Goal: Transaction & Acquisition: Book appointment/travel/reservation

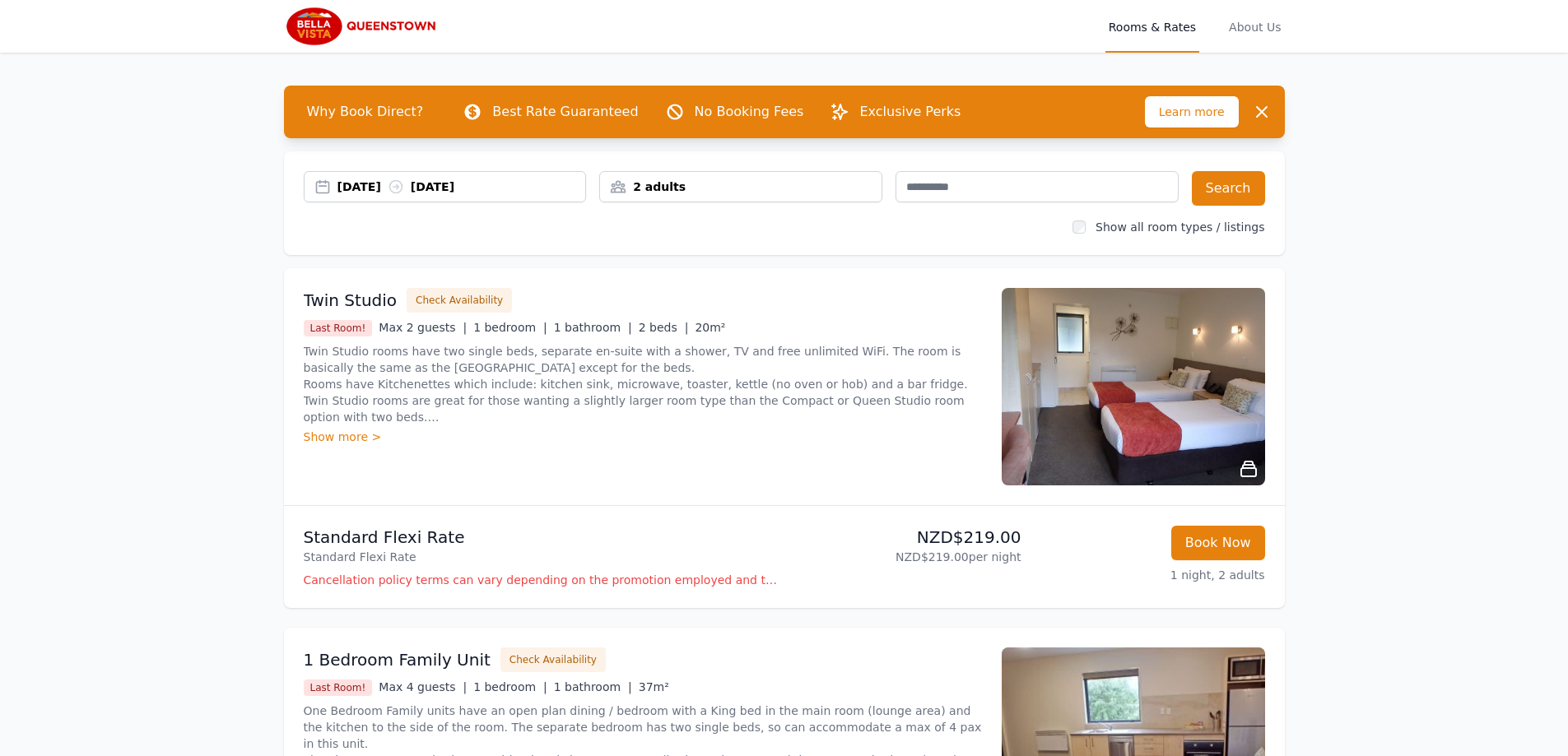
click at [445, 195] on div "[DATE] [DATE]" at bounding box center [445, 186] width 283 height 31
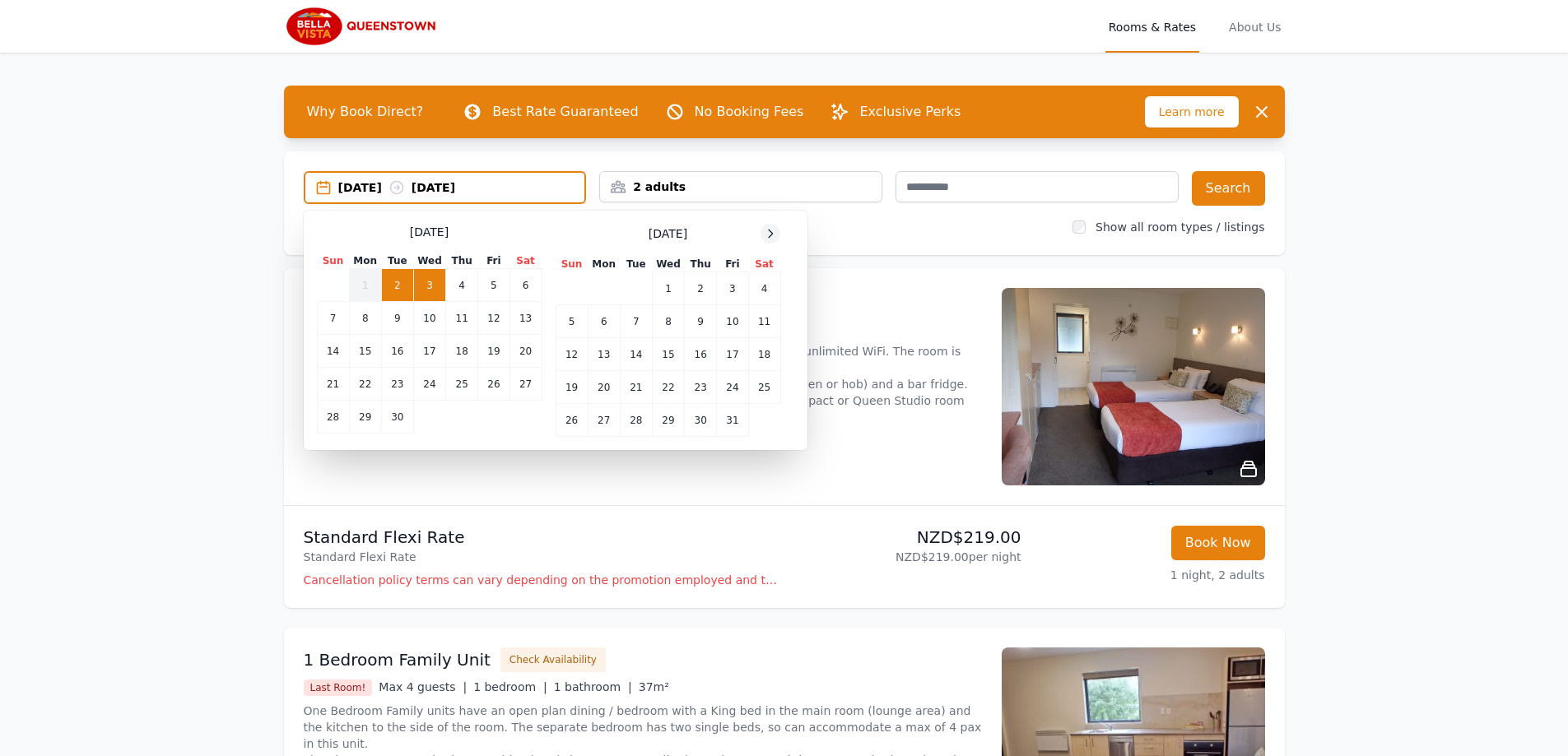
click at [769, 235] on icon at bounding box center [770, 234] width 13 height 13
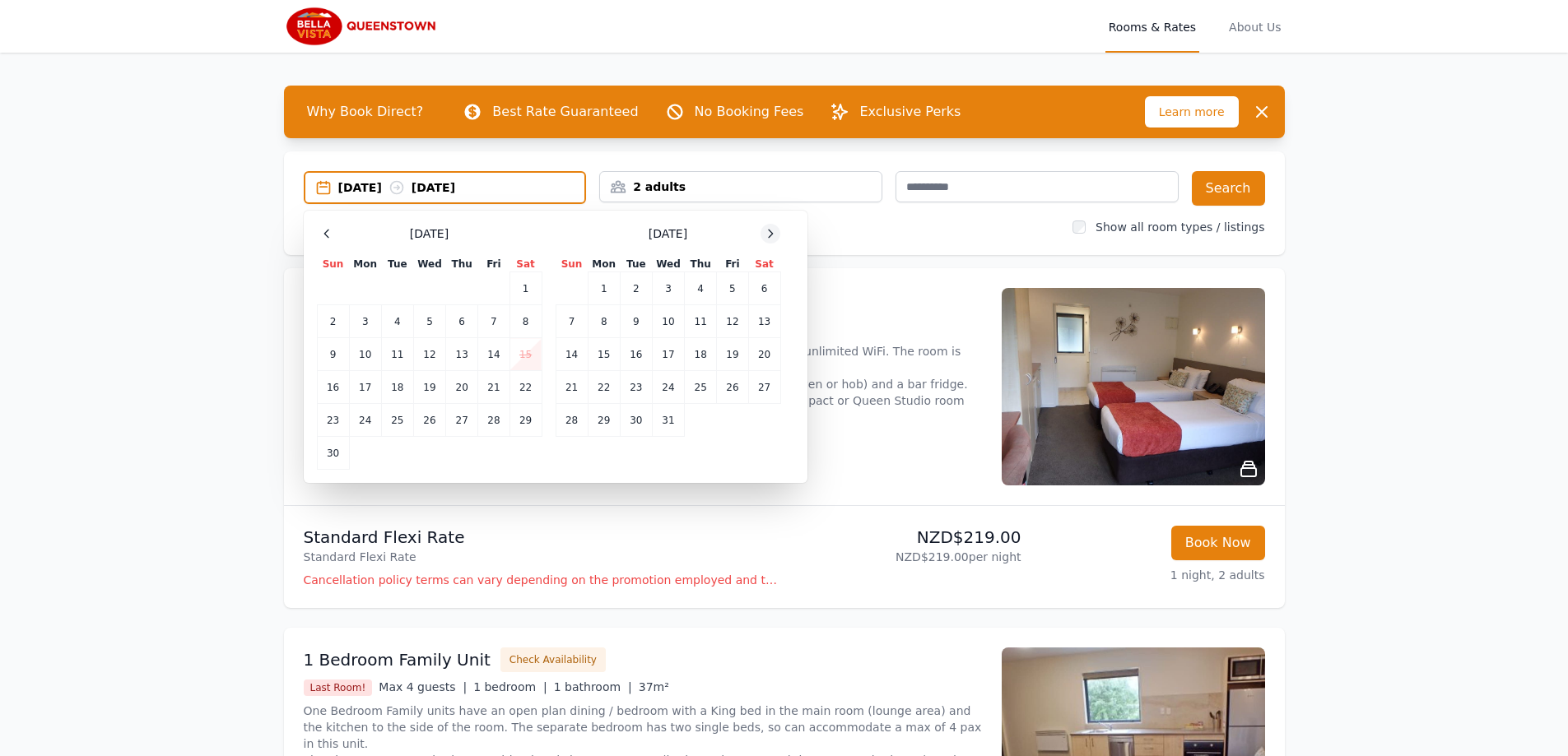
click at [769, 235] on icon at bounding box center [770, 234] width 13 height 13
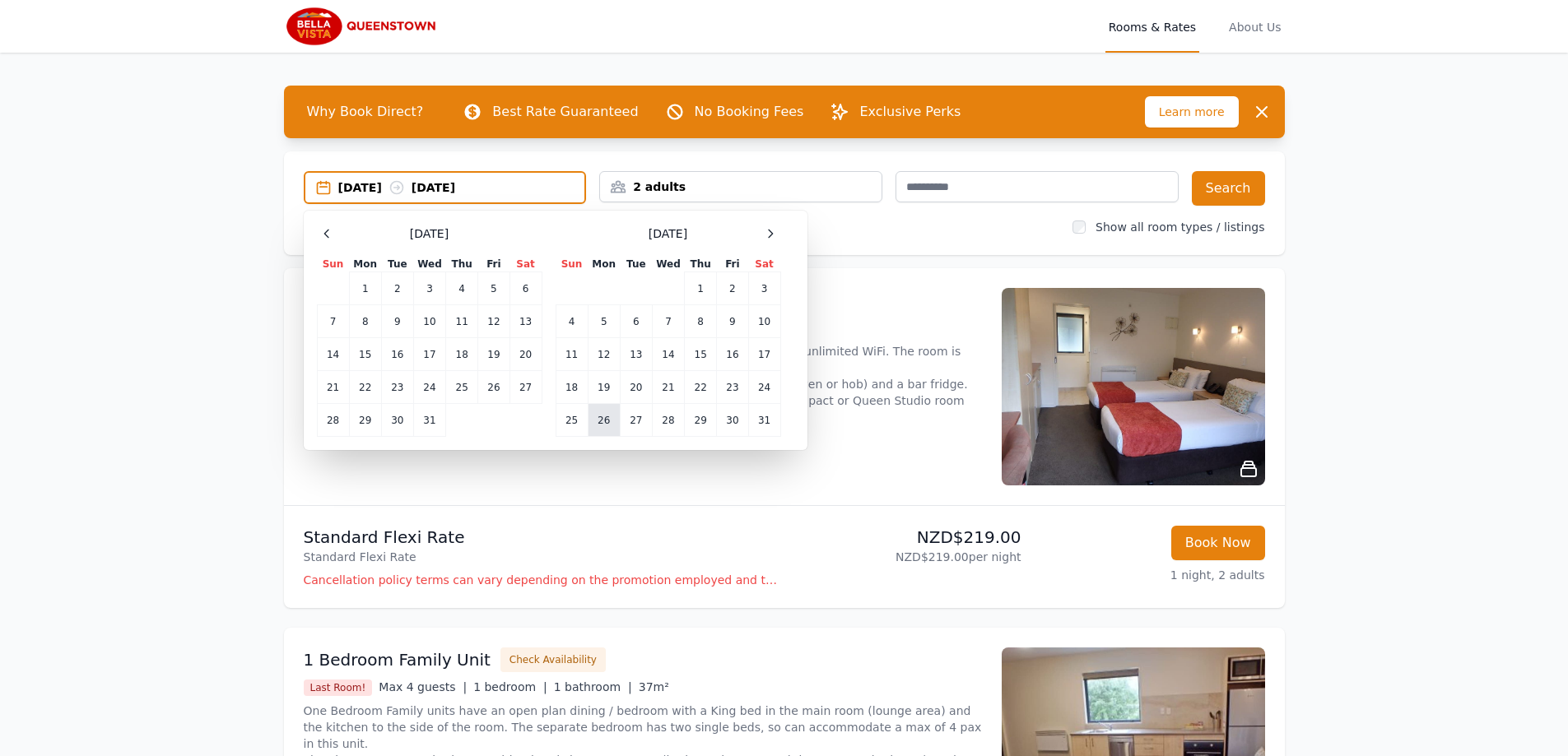
click at [609, 420] on td "26" at bounding box center [604, 420] width 32 height 33
click at [690, 422] on td "29" at bounding box center [700, 420] width 32 height 33
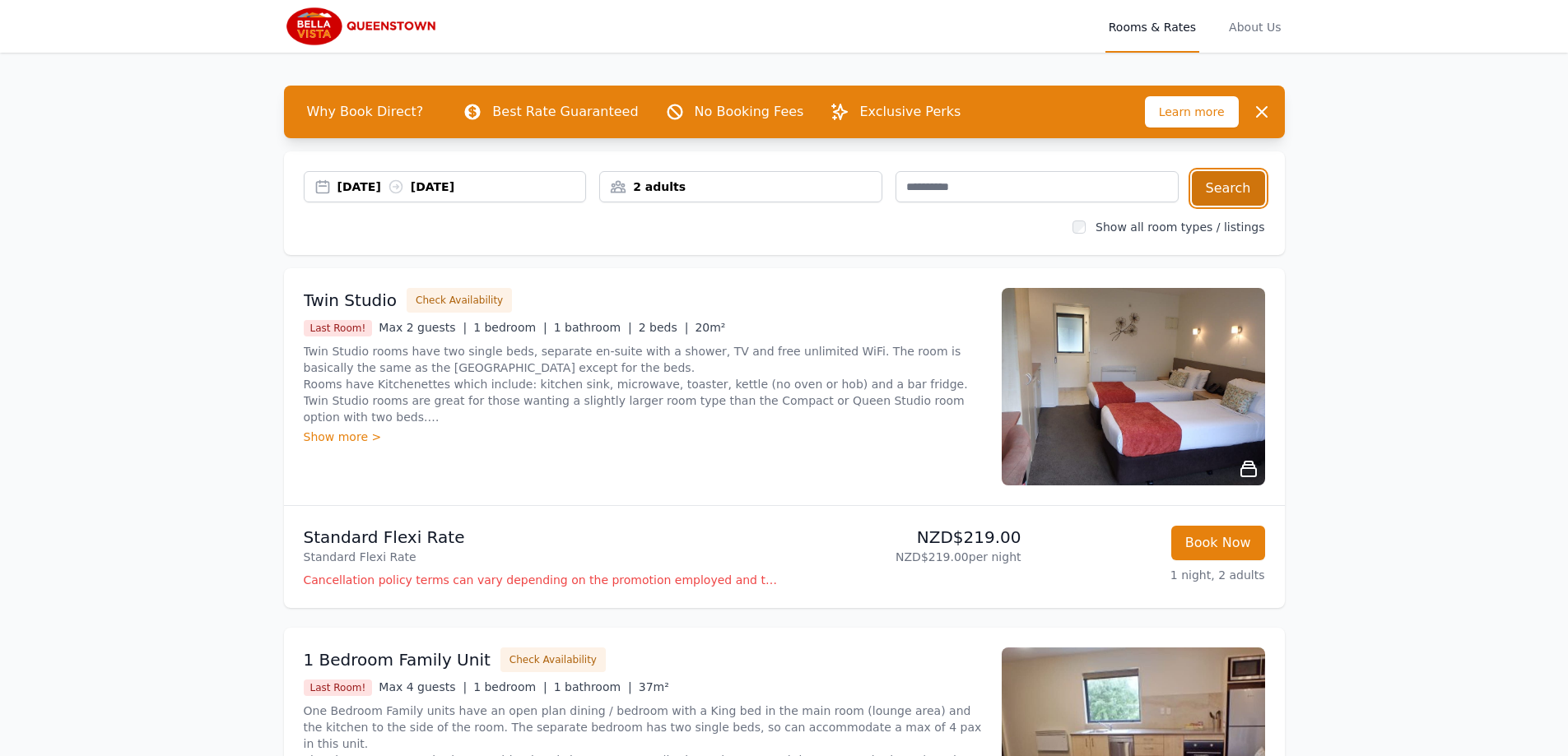
click at [1208, 193] on button "Search" at bounding box center [1228, 188] width 73 height 35
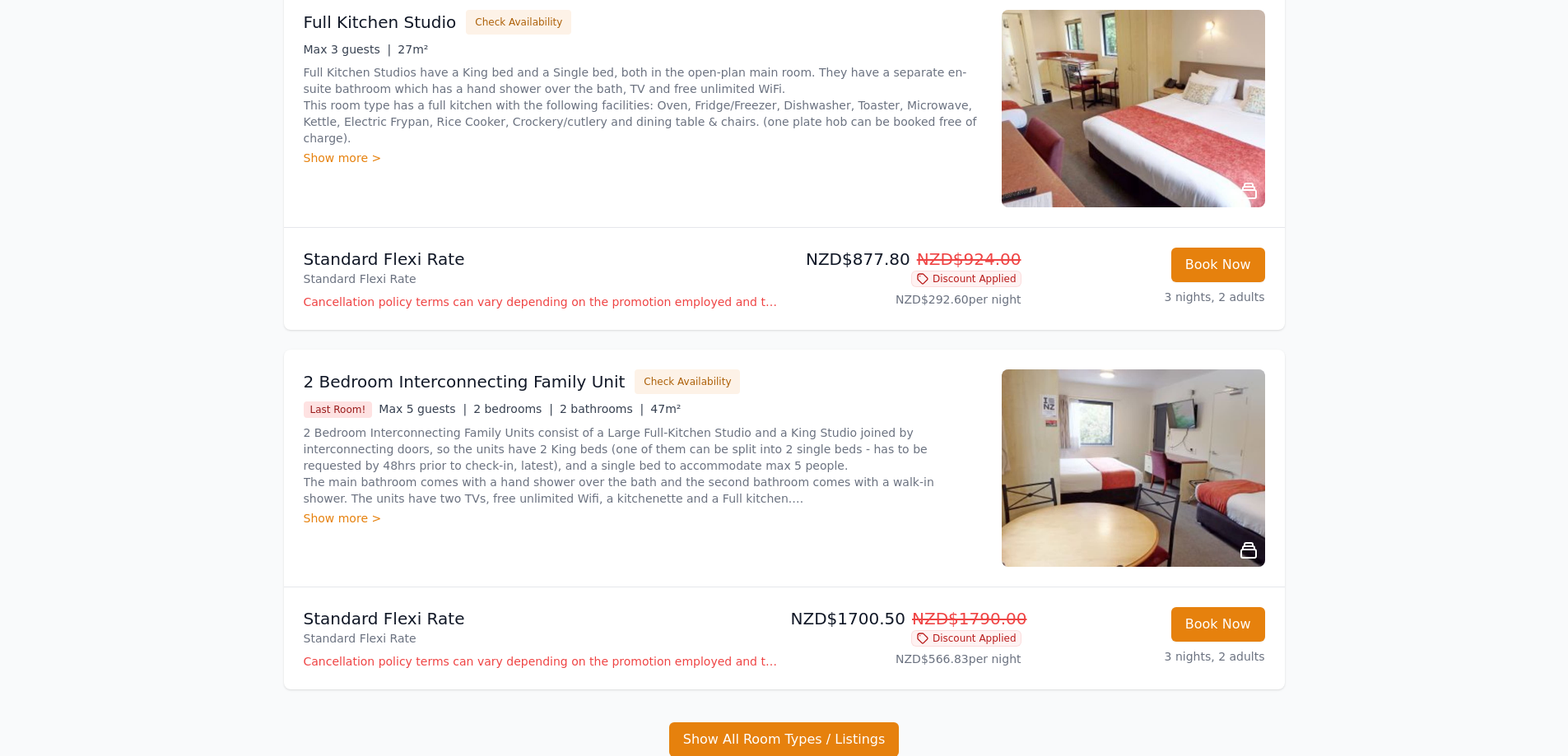
scroll to position [1533, 0]
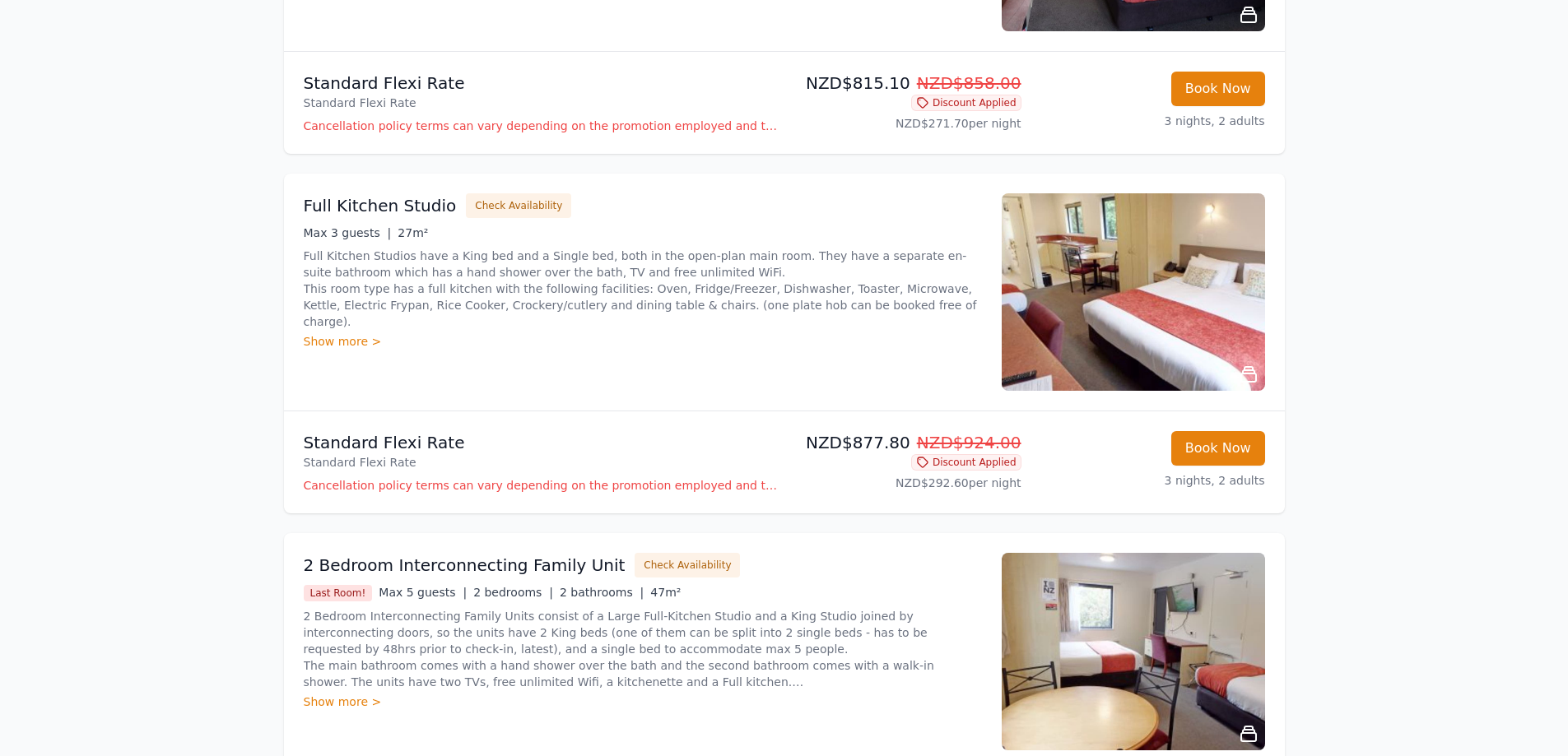
drag, startPoint x: 1300, startPoint y: 314, endPoint x: 1295, endPoint y: 237, distance: 77.2
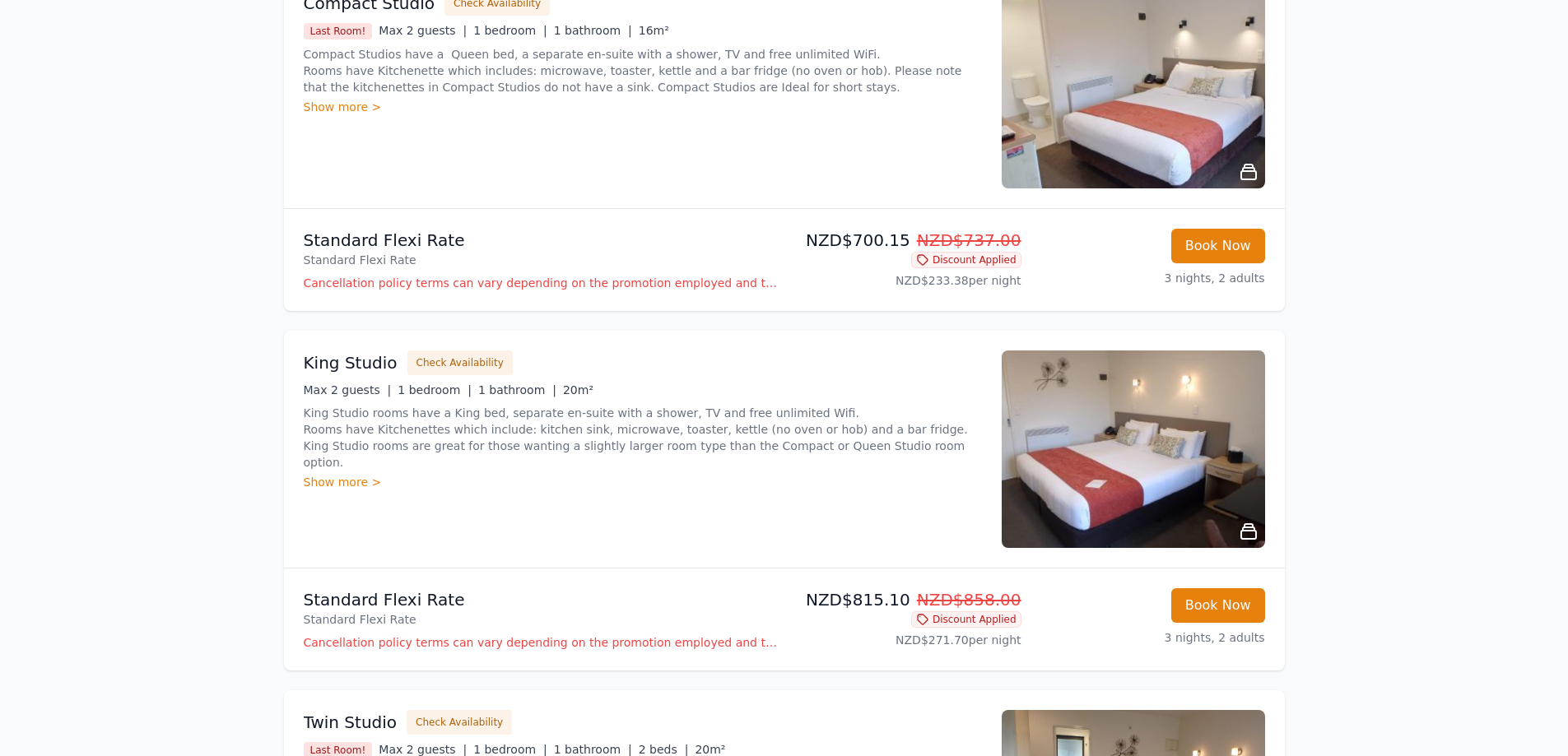
scroll to position [905, 0]
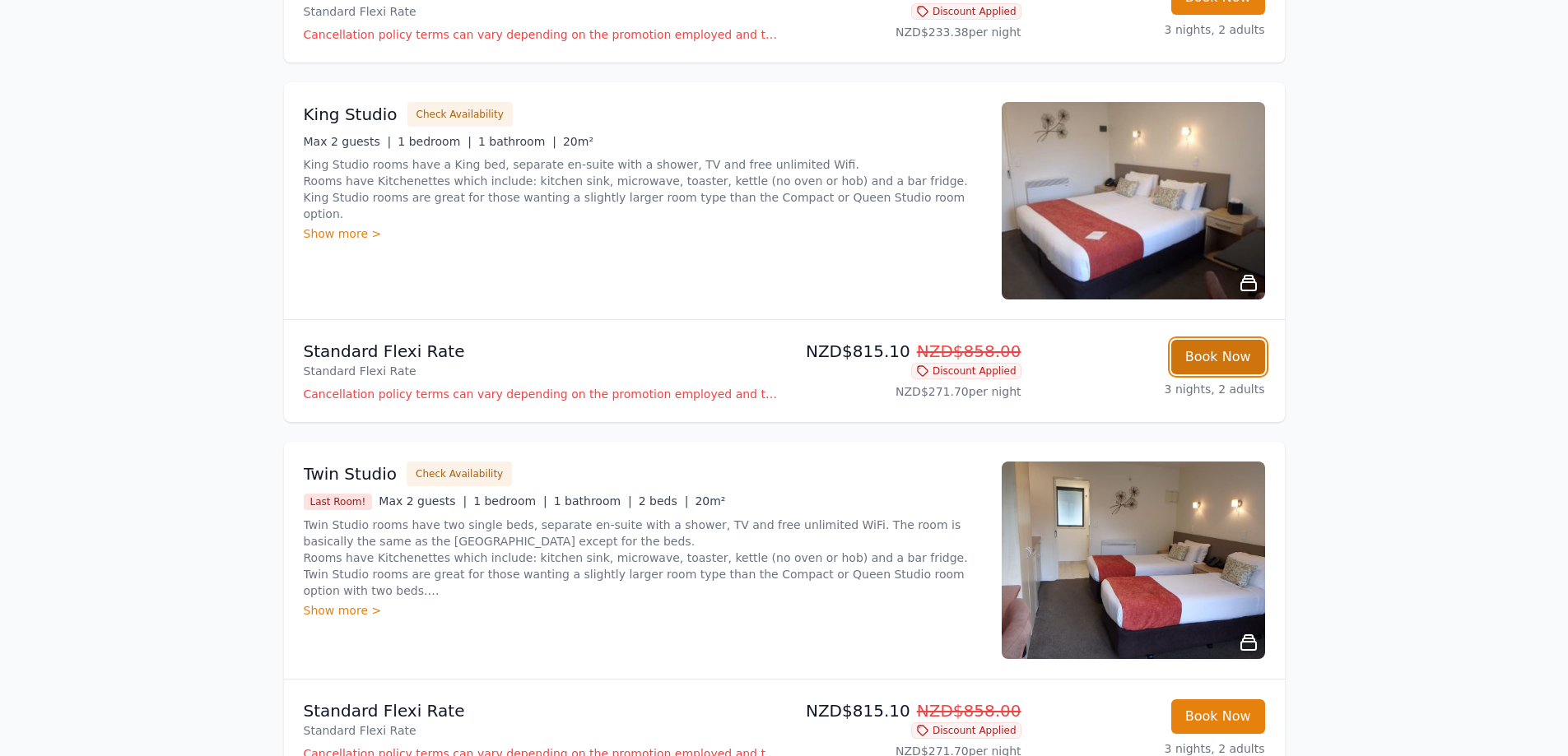
click at [1205, 365] on button "Book Now" at bounding box center [1218, 356] width 94 height 35
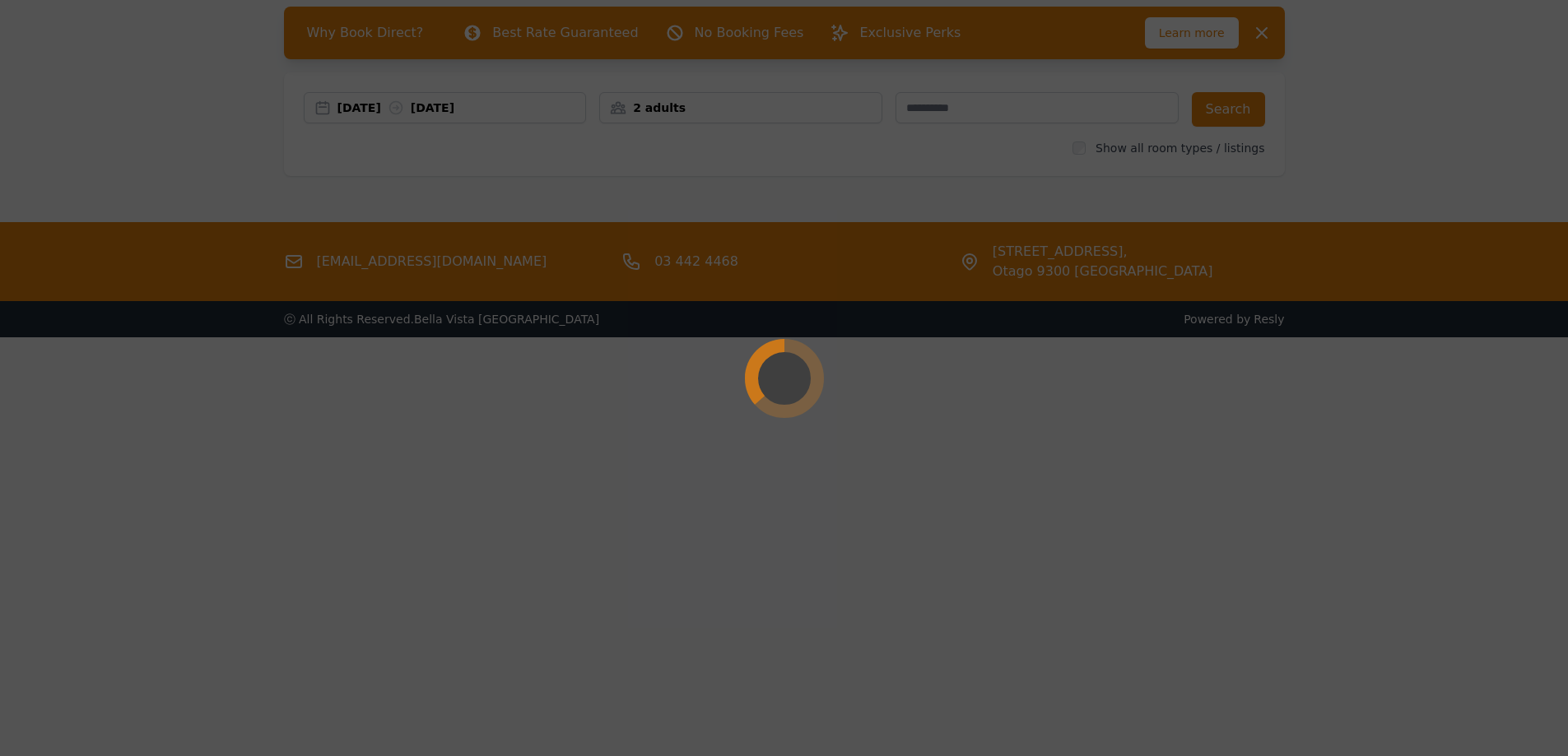
scroll to position [79, 0]
select select "**"
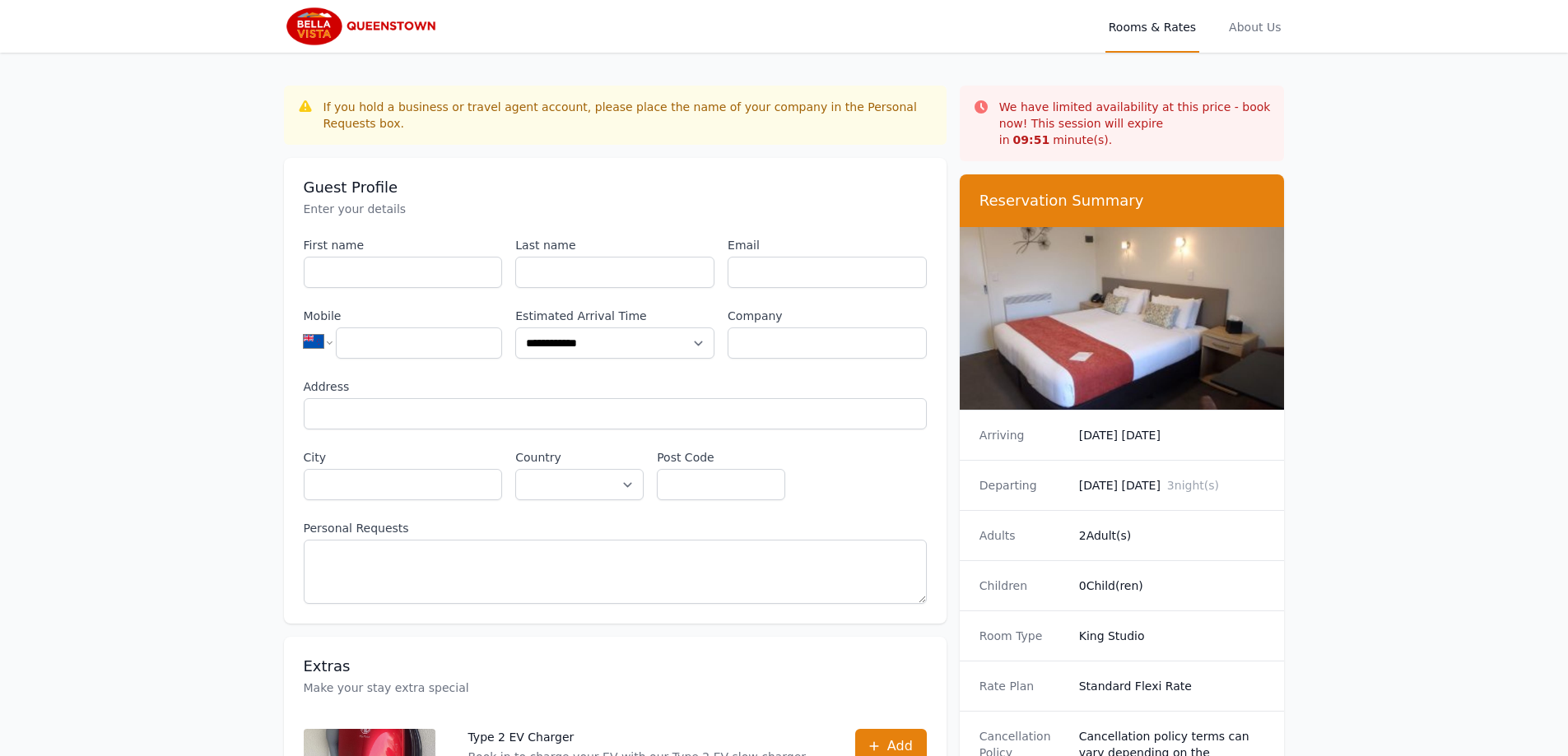
scroll to position [79, 0]
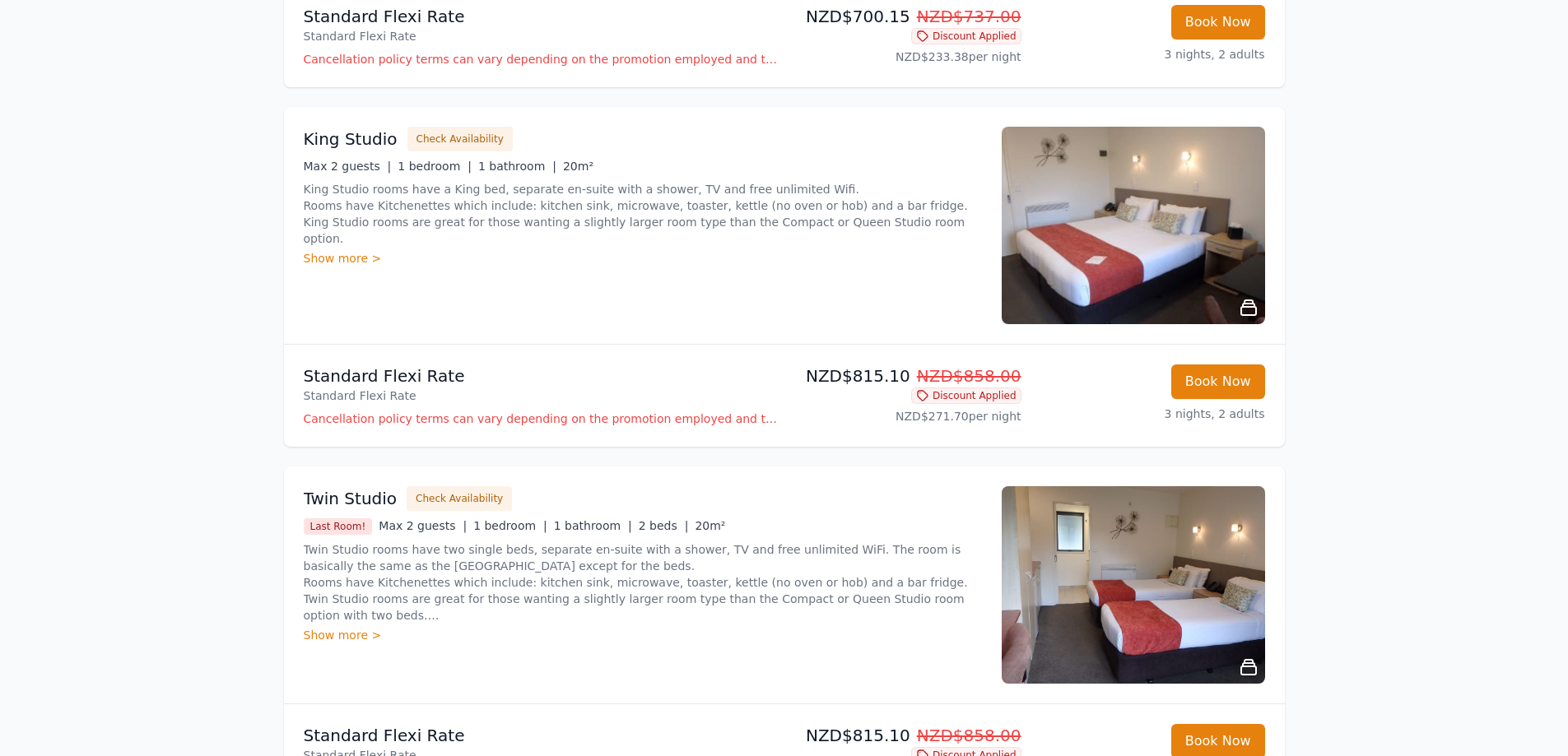
scroll to position [905, 0]
